Goal: Information Seeking & Learning: Learn about a topic

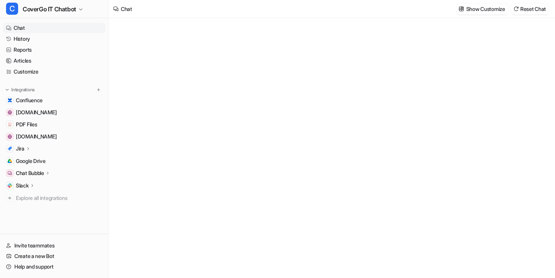
type textarea "**********"
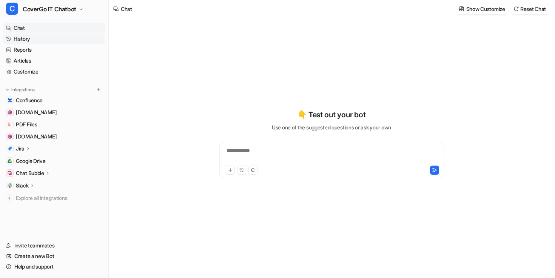
click at [25, 39] on link "History" at bounding box center [54, 39] width 102 height 11
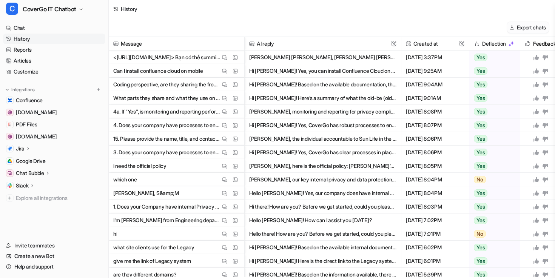
click at [529, 24] on button "Export chats" at bounding box center [528, 27] width 42 height 11
click at [223, 70] on img at bounding box center [224, 71] width 5 height 6
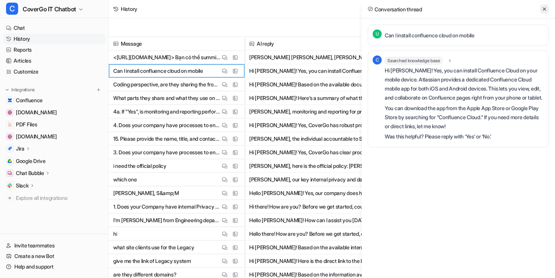
click at [547, 10] on button at bounding box center [544, 9] width 9 height 9
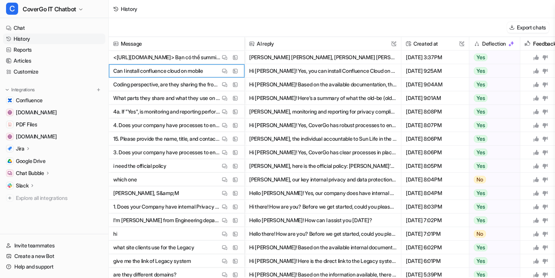
scroll to position [3, 0]
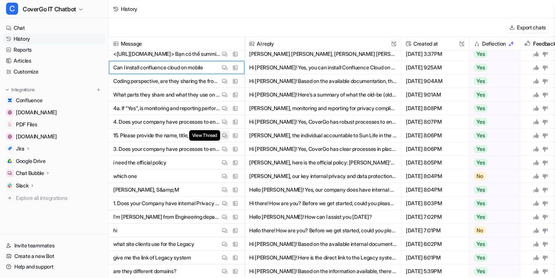
click at [226, 134] on img at bounding box center [224, 136] width 5 height 6
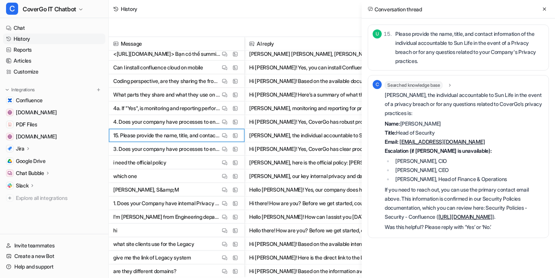
scroll to position [0, 6]
click at [227, 150] on img at bounding box center [224, 150] width 5 height 6
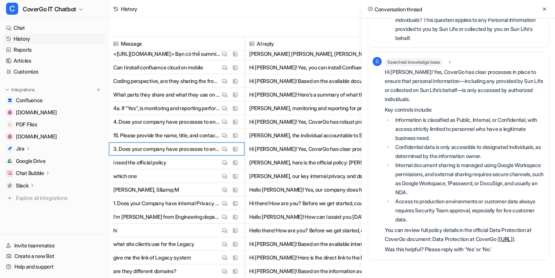
scroll to position [51, 0]
click at [542, 12] on button at bounding box center [544, 9] width 9 height 9
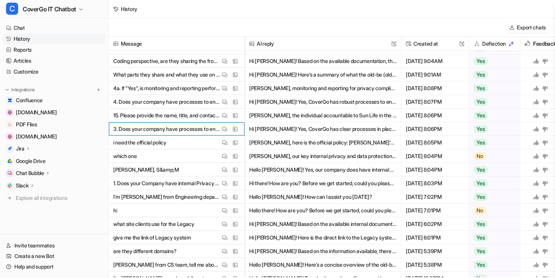
scroll to position [0, 0]
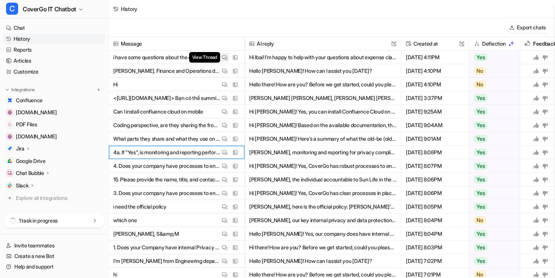
click at [222, 55] on button "View Thread" at bounding box center [224, 57] width 9 height 9
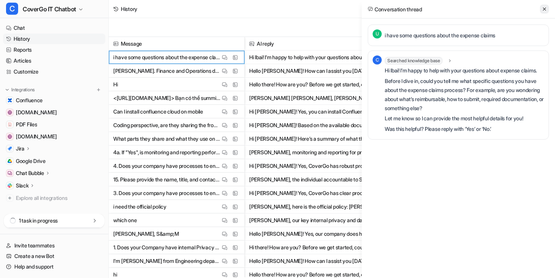
click at [548, 6] on button at bounding box center [544, 9] width 9 height 9
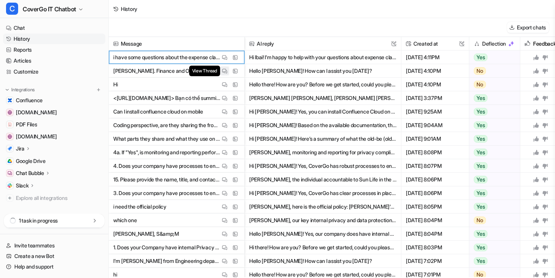
click at [220, 70] on span "View Thread" at bounding box center [204, 71] width 31 height 11
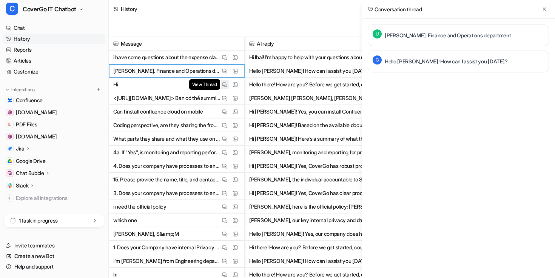
click at [223, 83] on img at bounding box center [224, 85] width 5 height 6
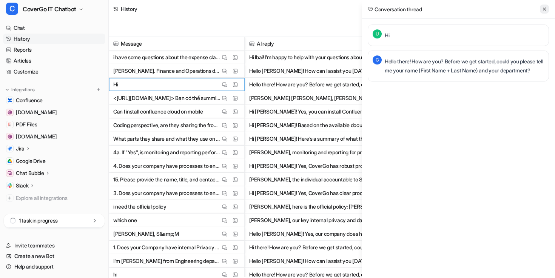
click at [541, 8] on button at bounding box center [544, 9] width 9 height 9
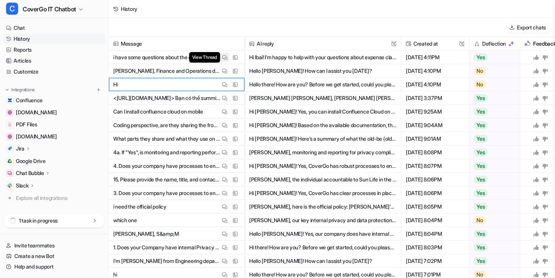
click at [227, 60] on button "View Thread" at bounding box center [224, 57] width 9 height 9
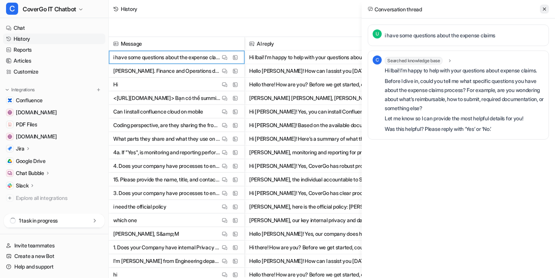
click at [544, 6] on icon at bounding box center [544, 8] width 5 height 5
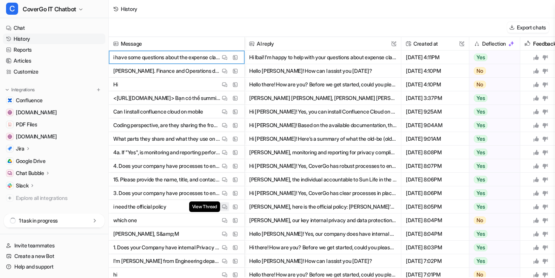
click at [225, 207] on img at bounding box center [224, 207] width 5 height 6
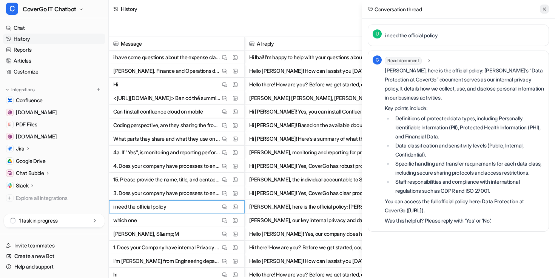
click at [544, 6] on button at bounding box center [544, 9] width 9 height 9
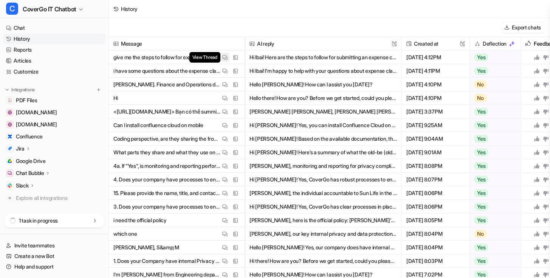
click at [223, 57] on img at bounding box center [224, 58] width 5 height 6
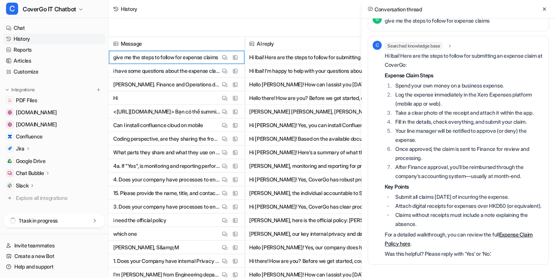
scroll to position [12, 0]
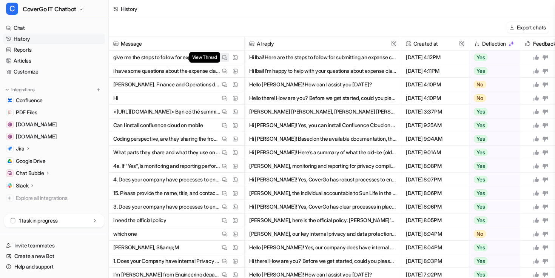
click at [226, 59] on img at bounding box center [224, 58] width 5 height 6
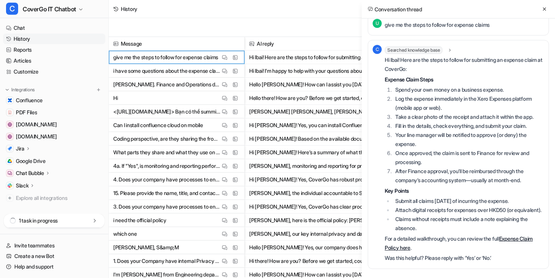
scroll to position [28, 0]
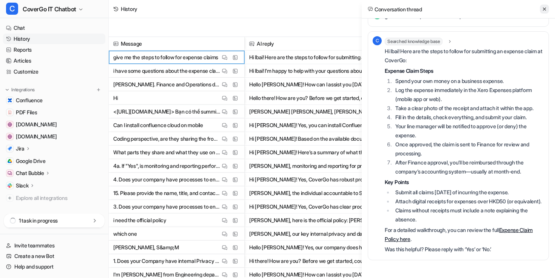
click at [544, 10] on icon at bounding box center [544, 8] width 5 height 5
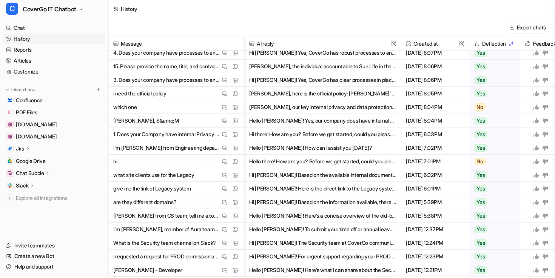
scroll to position [0, 0]
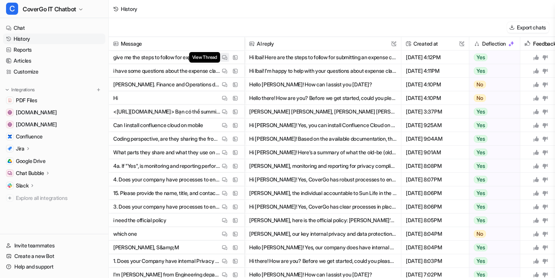
click at [224, 59] on img at bounding box center [224, 58] width 5 height 6
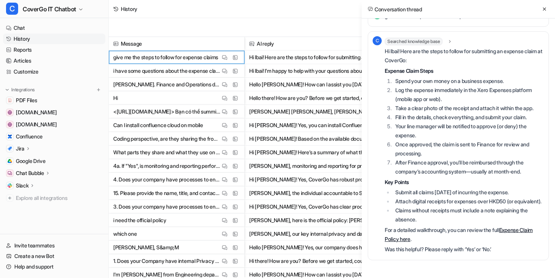
scroll to position [28, 0]
click at [519, 230] on link "Expense Claim Policy here" at bounding box center [459, 234] width 148 height 15
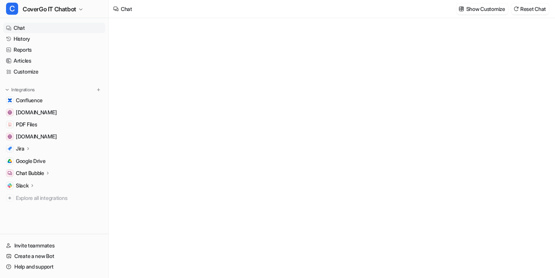
type textarea "**********"
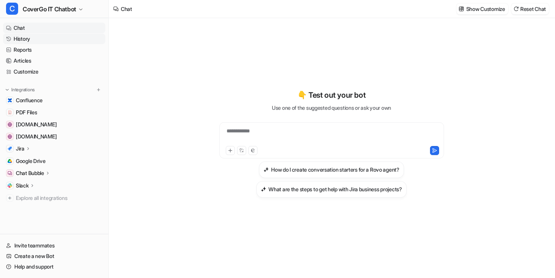
click at [40, 42] on link "History" at bounding box center [54, 39] width 102 height 11
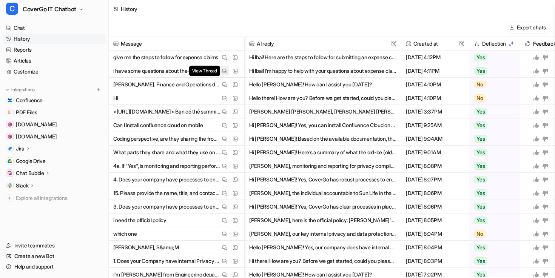
click at [225, 71] on img at bounding box center [224, 71] width 5 height 6
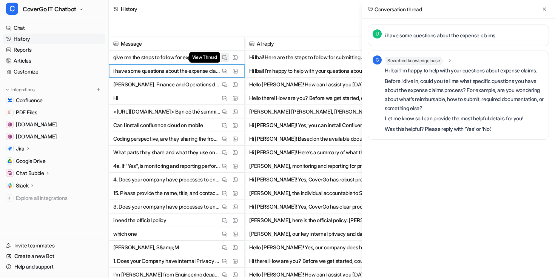
click at [223, 58] on img at bounding box center [224, 58] width 5 height 6
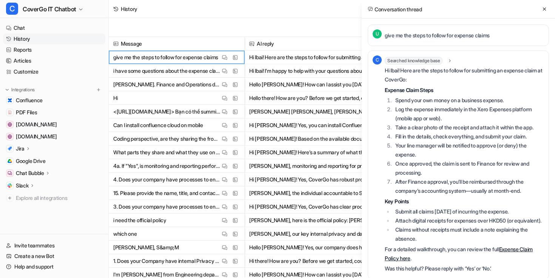
scroll to position [28, 0]
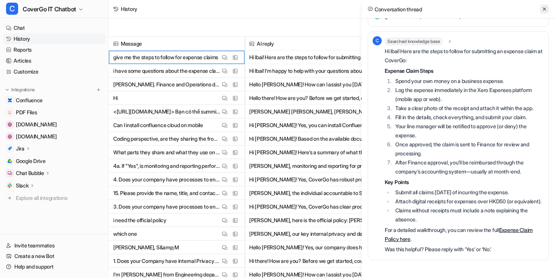
click at [544, 9] on icon at bounding box center [544, 8] width 5 height 5
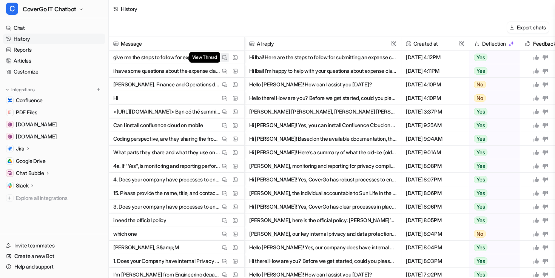
click at [223, 57] on img at bounding box center [224, 58] width 5 height 6
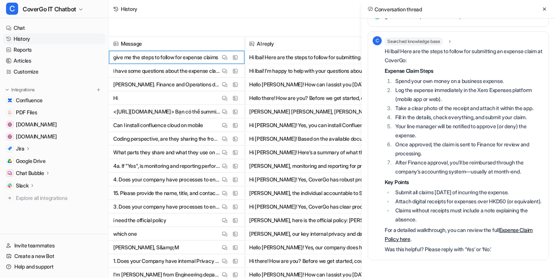
scroll to position [28, 0]
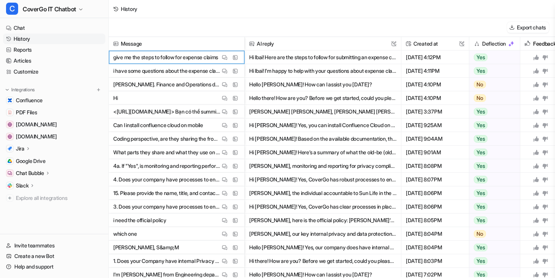
click at [233, 19] on div "Export chats" at bounding box center [332, 27] width 447 height 19
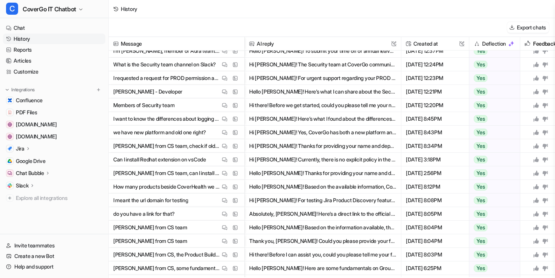
scroll to position [350, 0]
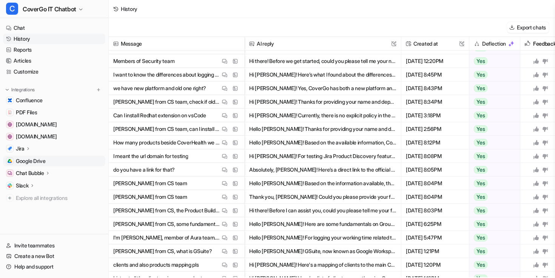
click at [45, 158] on span "Google Drive" at bounding box center [31, 162] width 30 height 8
click at [20, 164] on span "Google Drive" at bounding box center [31, 162] width 30 height 8
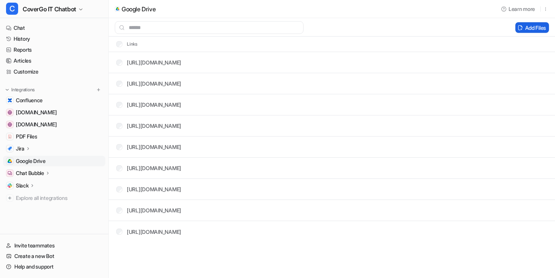
click at [535, 23] on button "Add Files" at bounding box center [533, 27] width 34 height 11
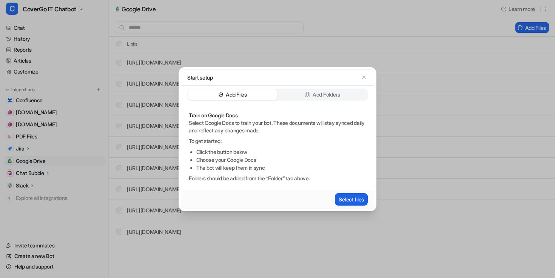
click at [347, 195] on button "Select files" at bounding box center [351, 199] width 33 height 12
click at [355, 196] on button "Select files" at bounding box center [351, 199] width 33 height 12
click at [344, 198] on button "Select files" at bounding box center [351, 199] width 33 height 12
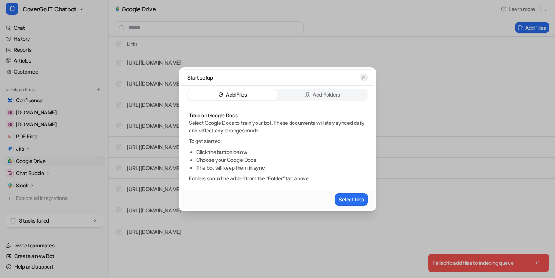
click at [366, 80] on button "button" at bounding box center [364, 78] width 8 height 8
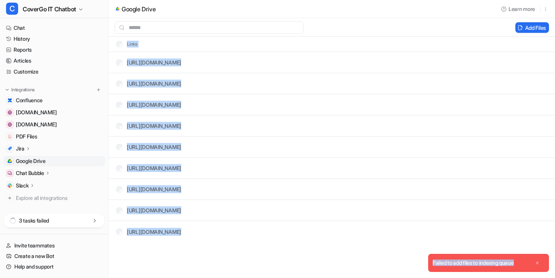
drag, startPoint x: 522, startPoint y: 266, endPoint x: 432, endPoint y: 254, distance: 90.6
click at [425, 265] on body "C CoverGo IT Chatbot Chat History Reports Articles Customize Integrations Confl…" at bounding box center [277, 139] width 555 height 278
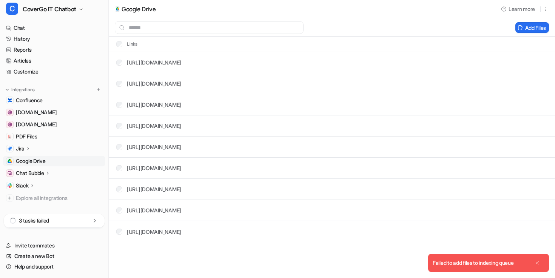
click at [440, 241] on tr "https://docs.google.com/.../edit" at bounding box center [332, 231] width 447 height 21
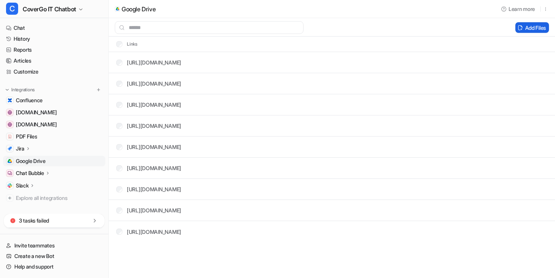
click at [527, 26] on button "Add Files" at bounding box center [533, 27] width 34 height 11
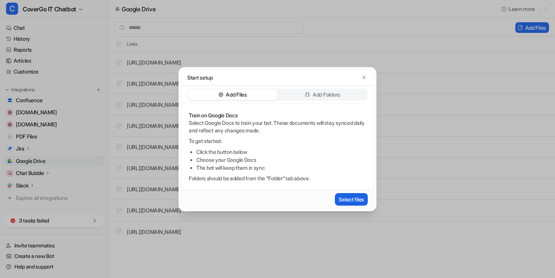
click at [355, 196] on button "Select files" at bounding box center [351, 199] width 33 height 12
click at [340, 198] on button "Select files" at bounding box center [351, 199] width 33 height 12
click at [358, 79] on div "Start setup" at bounding box center [277, 78] width 181 height 8
click at [364, 77] on icon "button" at bounding box center [364, 77] width 3 height 3
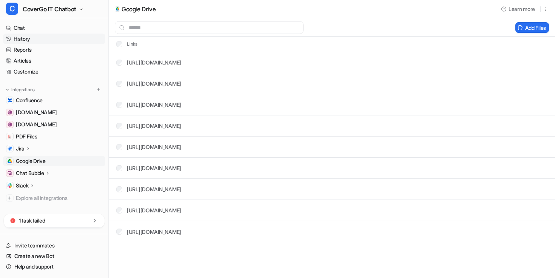
click at [41, 35] on link "History" at bounding box center [54, 39] width 102 height 11
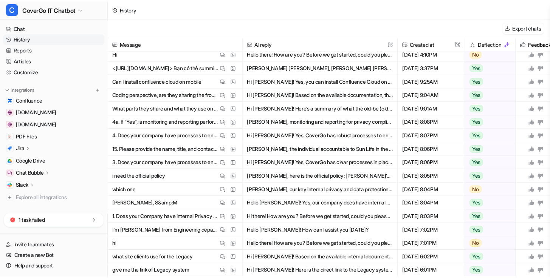
scroll to position [51, 0]
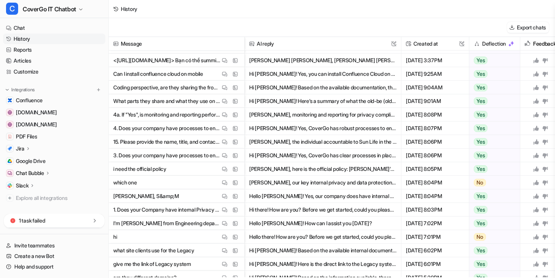
click at [23, 185] on p "Slack" at bounding box center [22, 186] width 13 height 8
click at [35, 171] on p "Chat Bubble" at bounding box center [30, 174] width 28 height 8
click at [34, 172] on p "Chat Bubble" at bounding box center [30, 174] width 28 height 8
click at [29, 181] on div "Slack" at bounding box center [54, 186] width 102 height 11
click at [28, 187] on p "Slack" at bounding box center [22, 186] width 13 height 8
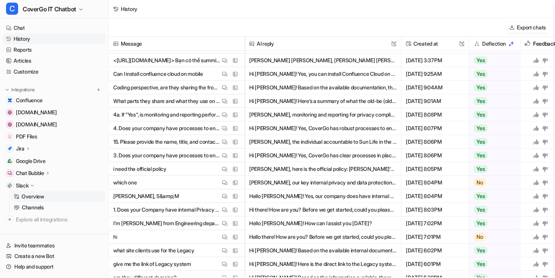
click at [36, 201] on link "Overview" at bounding box center [58, 197] width 94 height 11
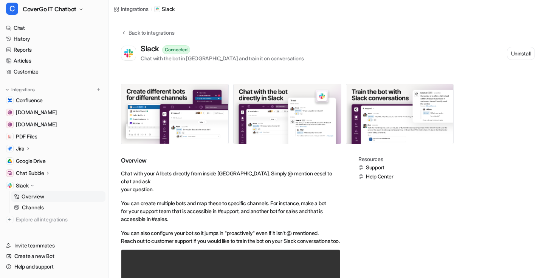
click at [32, 195] on p "Overview" at bounding box center [33, 197] width 23 height 8
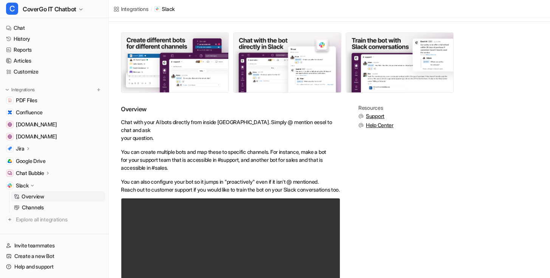
scroll to position [114, 0]
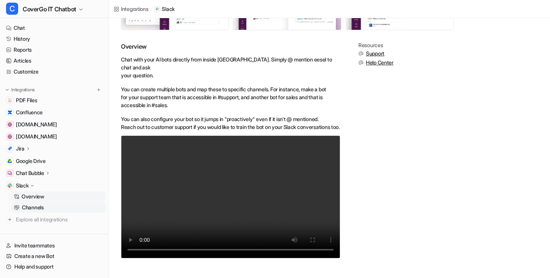
click at [26, 204] on p "Channels" at bounding box center [33, 208] width 22 height 8
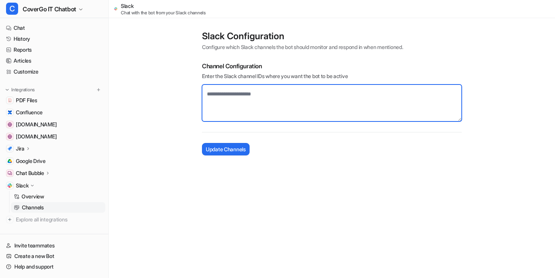
click at [261, 93] on textarea at bounding box center [332, 103] width 260 height 37
click at [285, 92] on textarea at bounding box center [332, 103] width 260 height 37
click at [284, 94] on textarea at bounding box center [332, 103] width 260 height 37
click at [271, 98] on textarea at bounding box center [332, 103] width 260 height 37
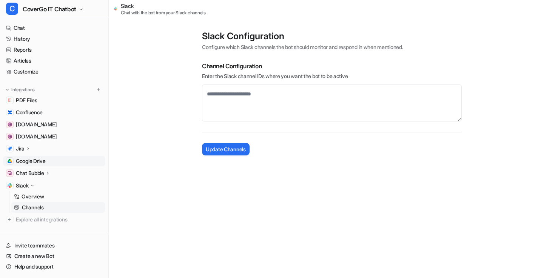
click at [32, 159] on span "Google Drive" at bounding box center [31, 162] width 30 height 8
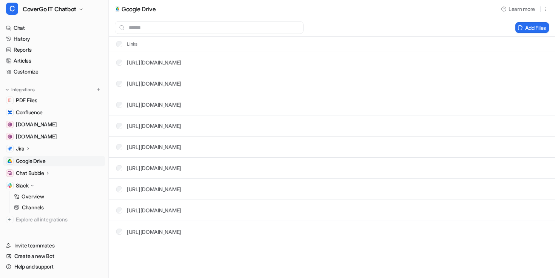
click at [30, 167] on ul "PDF Files Confluence community.atlassian.com support.atlassian.com Jira Overvie…" at bounding box center [54, 160] width 102 height 130
click at [30, 170] on p "Chat Bubble" at bounding box center [30, 174] width 28 height 8
click at [27, 185] on p "Overview" at bounding box center [33, 185] width 23 height 8
click at [32, 120] on link "PDF Files" at bounding box center [54, 124] width 102 height 11
click at [33, 139] on span "[DOMAIN_NAME]" at bounding box center [36, 137] width 41 height 8
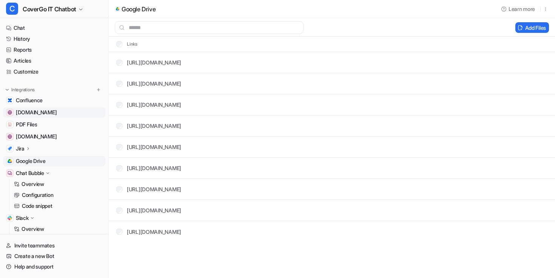
click at [37, 109] on span "[DOMAIN_NAME]" at bounding box center [36, 113] width 41 height 8
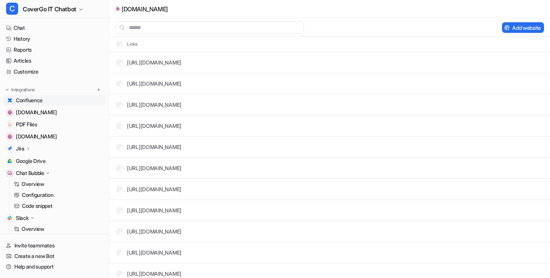
click at [35, 101] on span "Confluence" at bounding box center [29, 101] width 27 height 8
click at [22, 147] on p "Jira" at bounding box center [20, 149] width 9 height 8
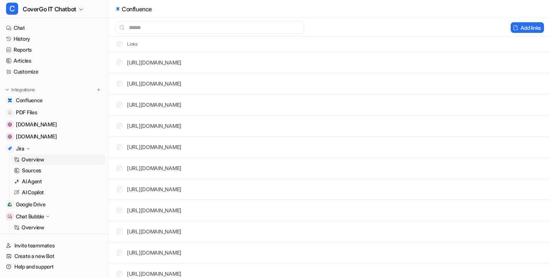
click at [29, 159] on p "Overview" at bounding box center [33, 160] width 23 height 8
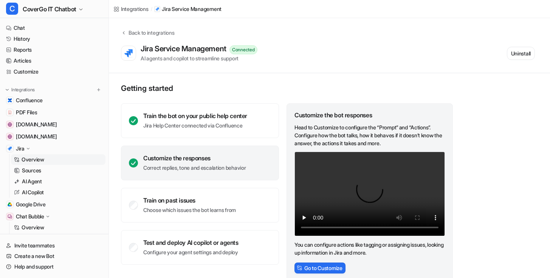
scroll to position [14, 0]
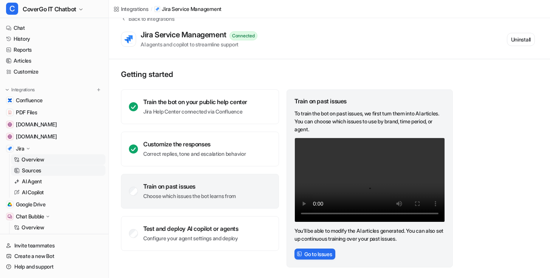
click at [42, 172] on link "Sources" at bounding box center [58, 170] width 94 height 11
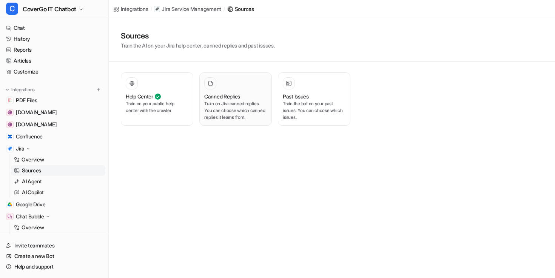
click at [232, 98] on h3 "Canned Replies" at bounding box center [222, 97] width 36 height 8
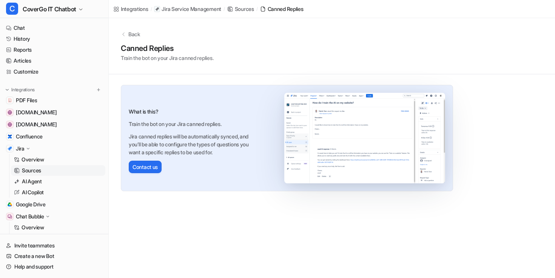
click at [251, 103] on div "What is this? Train the bot on your Jira canned replies. Jira canned replies wi…" at bounding box center [191, 138] width 124 height 70
click at [39, 184] on p "AI Agent" at bounding box center [32, 182] width 20 height 8
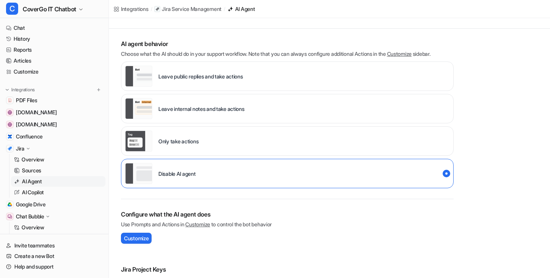
scroll to position [99, 0]
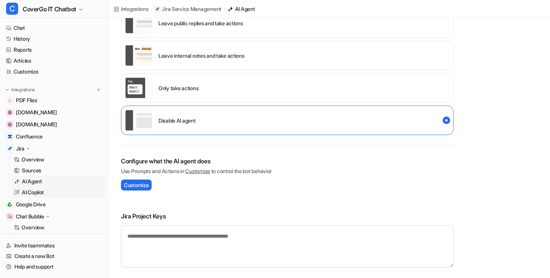
click at [40, 194] on p "AI Copilot" at bounding box center [33, 193] width 22 height 8
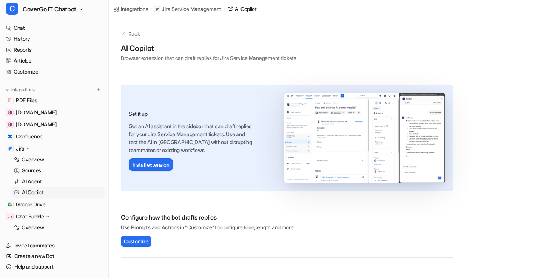
click at [127, 28] on div "Back AI Copilot Browser extension that can draft replies for Jira Service Manag…" at bounding box center [332, 46] width 447 height 56
click at [127, 34] on div "Back" at bounding box center [332, 34] width 422 height 8
click at [19, 39] on link "History" at bounding box center [54, 39] width 102 height 11
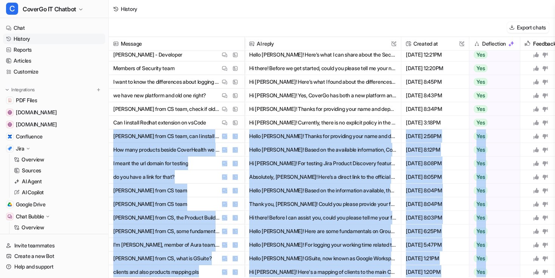
scroll to position [328, 0]
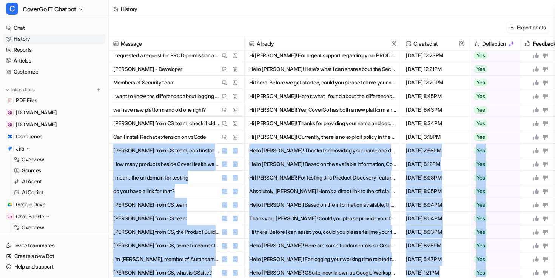
drag, startPoint x: 462, startPoint y: 164, endPoint x: 113, endPoint y: 144, distance: 349.6
copy div "Chuan Nguyen from CS team, can I install chatgpt View Thread View Sources Hello…"
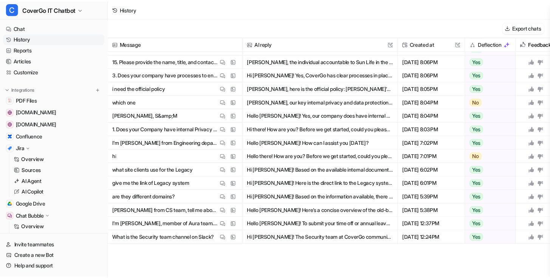
scroll to position [0, 0]
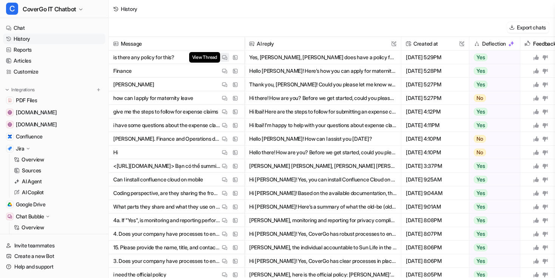
click at [224, 57] on img at bounding box center [224, 58] width 5 height 6
click at [223, 57] on img at bounding box center [224, 58] width 5 height 6
click at [225, 57] on img at bounding box center [224, 58] width 5 height 6
click at [28, 53] on link "Reports" at bounding box center [54, 50] width 102 height 11
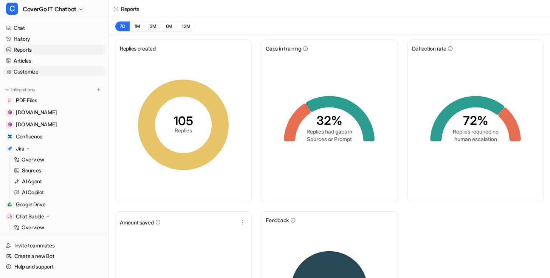
click at [27, 72] on link "Customize" at bounding box center [54, 71] width 102 height 11
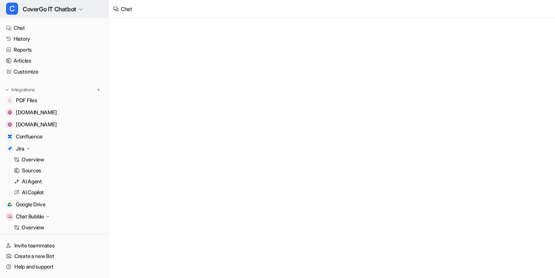
click at [75, 8] on span "CoverGo IT Chatbot" at bounding box center [50, 9] width 54 height 11
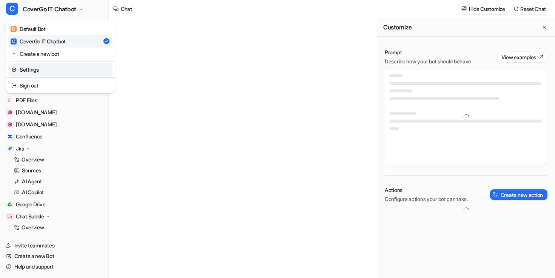
click at [52, 66] on link "Settings" at bounding box center [60, 69] width 104 height 12
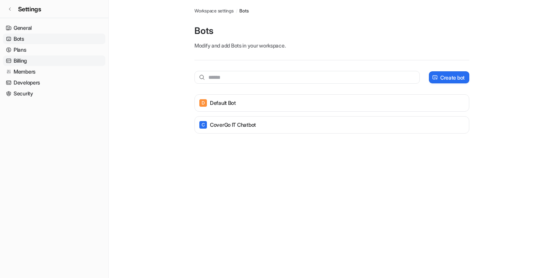
click at [31, 60] on link "Billing" at bounding box center [54, 61] width 102 height 11
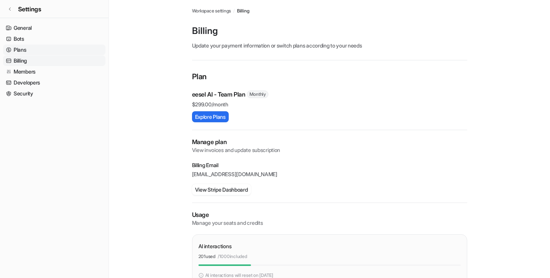
click at [32, 51] on link "Plans" at bounding box center [54, 50] width 102 height 11
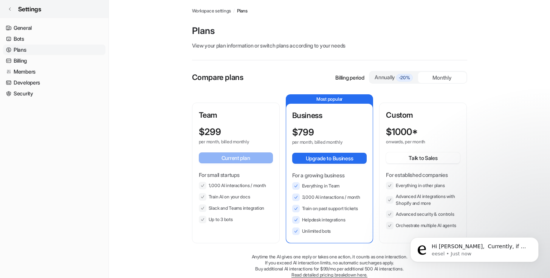
click at [8, 9] on icon at bounding box center [10, 9] width 5 height 5
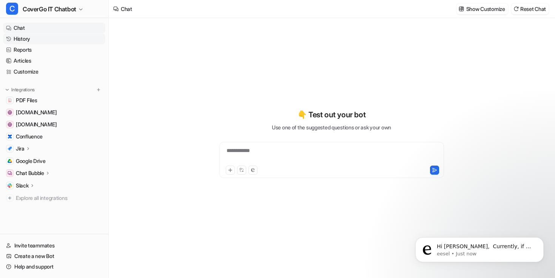
click at [26, 39] on link "History" at bounding box center [54, 39] width 102 height 11
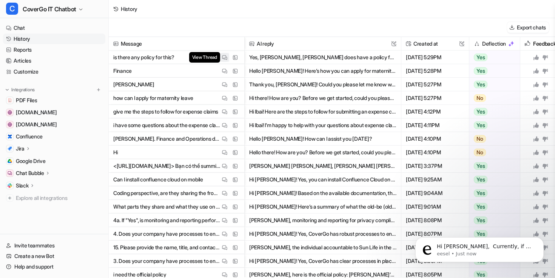
click at [227, 60] on img at bounding box center [224, 58] width 5 height 6
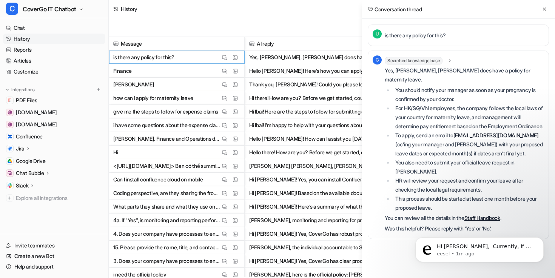
click at [488, 215] on link "Staff Handbook" at bounding box center [483, 218] width 36 height 6
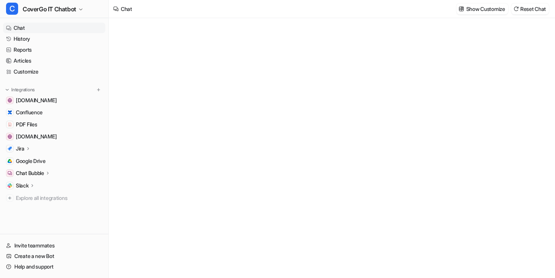
type textarea "**********"
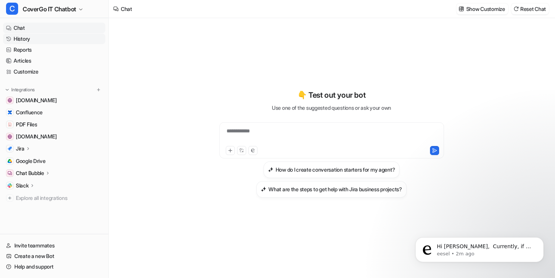
click at [40, 39] on link "History" at bounding box center [54, 39] width 102 height 11
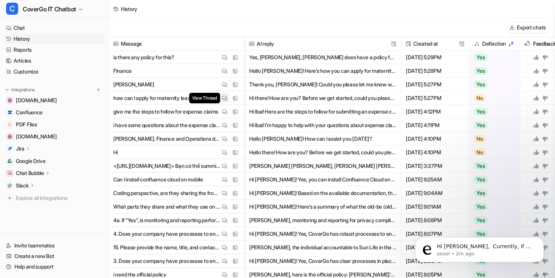
click at [223, 96] on img at bounding box center [224, 99] width 5 height 6
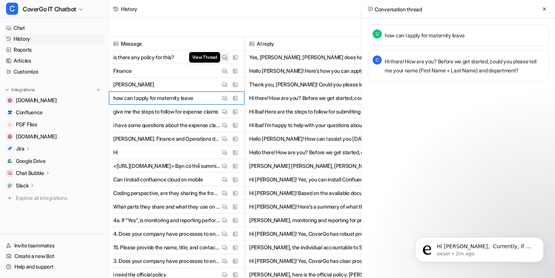
click at [228, 54] on button "View Thread" at bounding box center [224, 57] width 9 height 9
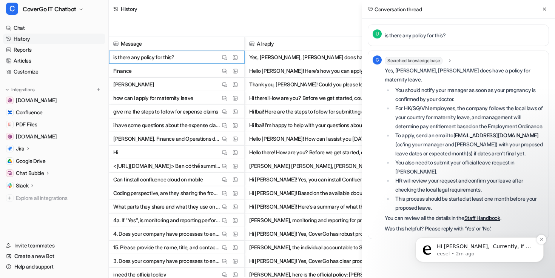
click at [467, 252] on p "eesel • 2m ago" at bounding box center [485, 254] width 97 height 7
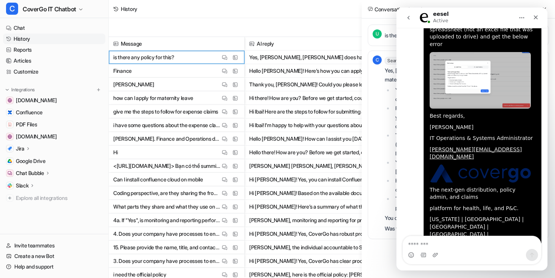
scroll to position [1615, 0]
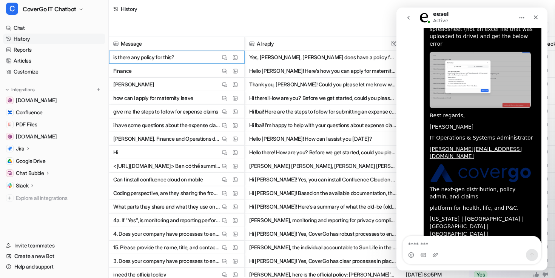
click at [337, 28] on div "Export chats" at bounding box center [332, 27] width 447 height 19
click at [535, 17] on icon "Close" at bounding box center [536, 17] width 6 height 6
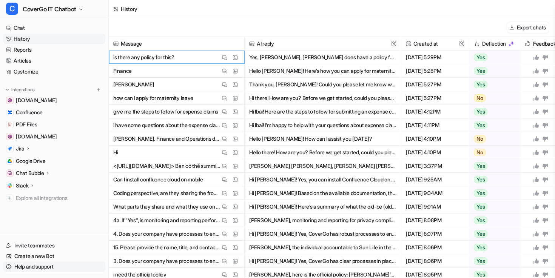
click at [45, 264] on link "Help and support" at bounding box center [54, 267] width 102 height 11
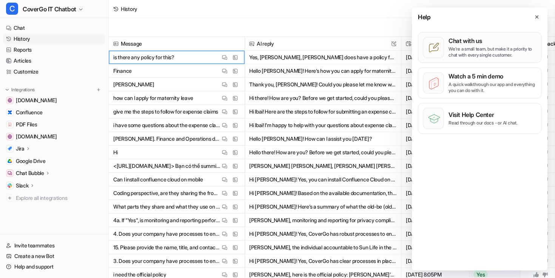
click at [501, 34] on button "Chat with us We’re a small team, but make it a priority to chat with every sing…" at bounding box center [480, 47] width 124 height 31
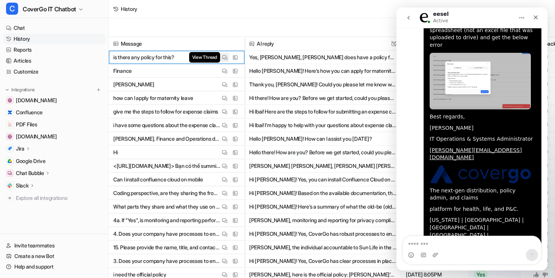
click at [226, 57] on img at bounding box center [224, 58] width 5 height 6
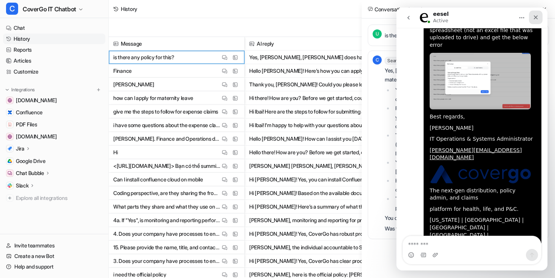
click at [541, 14] on div "Close" at bounding box center [536, 18] width 14 height 14
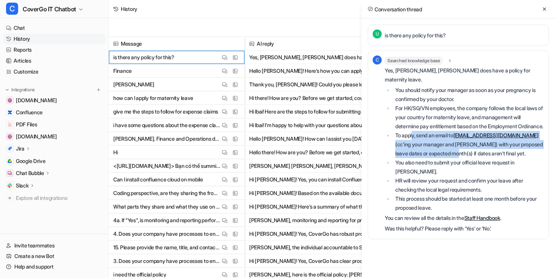
drag, startPoint x: 413, startPoint y: 136, endPoint x: 435, endPoint y: 156, distance: 29.7
click at [435, 161] on ul "You should notify your manager as soon as your pregnancy is confirmed by your d…" at bounding box center [464, 149] width 159 height 127
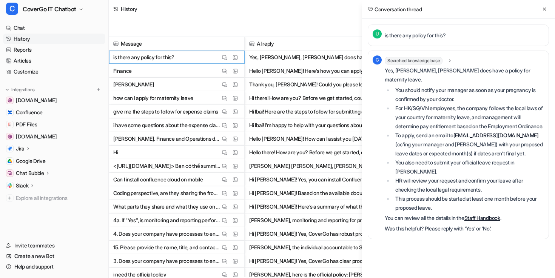
click at [443, 214] on p "You can review all the details in the Staff Handbook ." at bounding box center [464, 218] width 159 height 9
click at [470, 195] on li "This process should be started at least one month before your proposed leave." at bounding box center [468, 204] width 151 height 18
click at [542, 9] on icon at bounding box center [544, 8] width 5 height 5
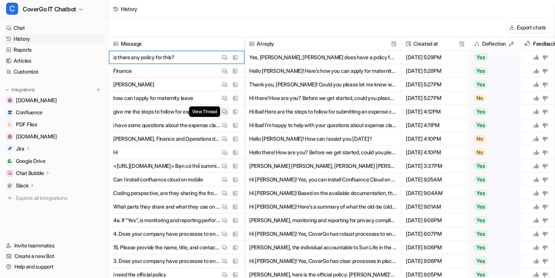
click at [227, 112] on img at bounding box center [224, 112] width 5 height 6
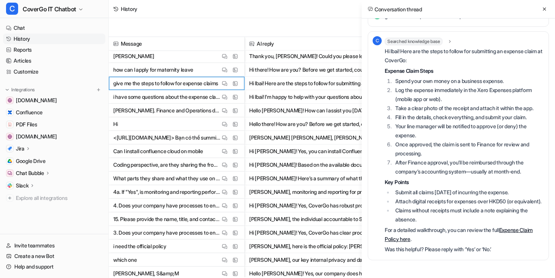
scroll to position [0, 0]
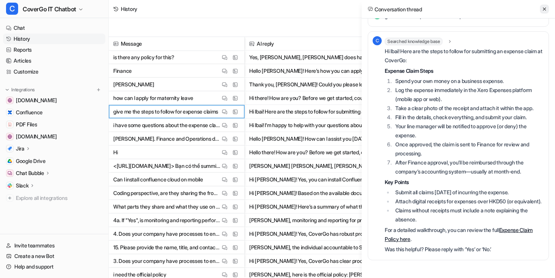
click at [545, 9] on icon at bounding box center [544, 8] width 5 height 5
